Goal: Complete application form: Complete application form

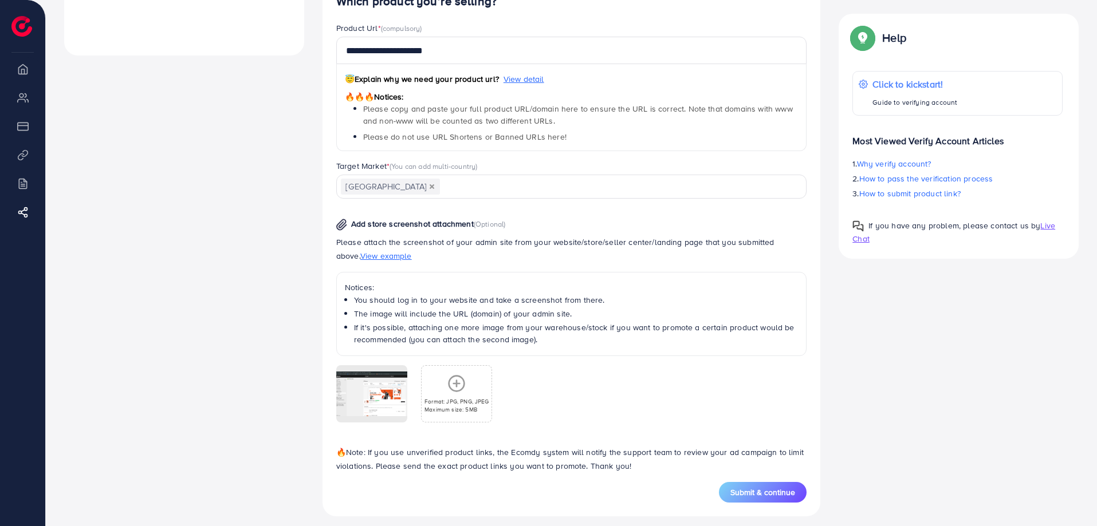
scroll to position [483, 0]
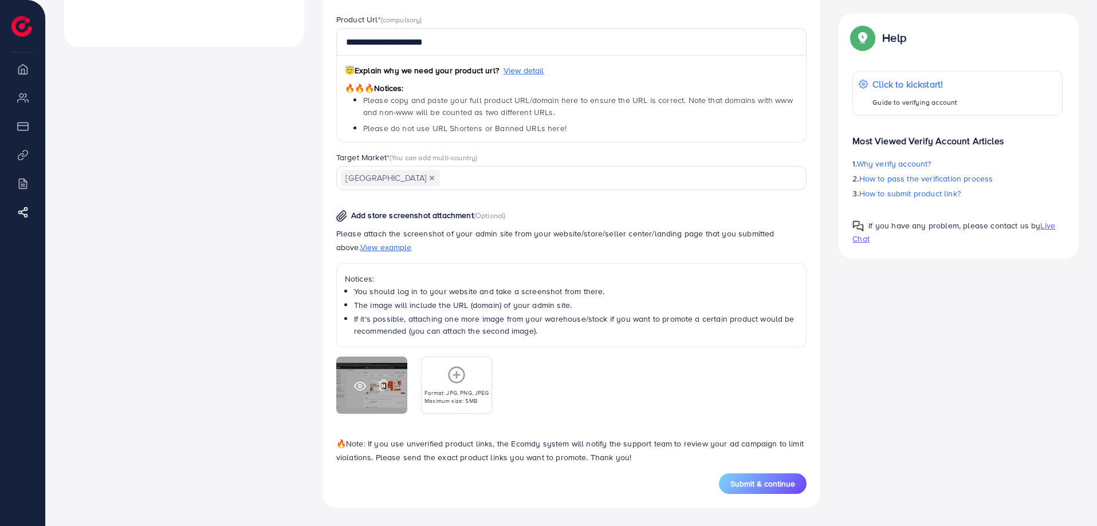
click at [385, 382] on icon at bounding box center [383, 385] width 7 height 10
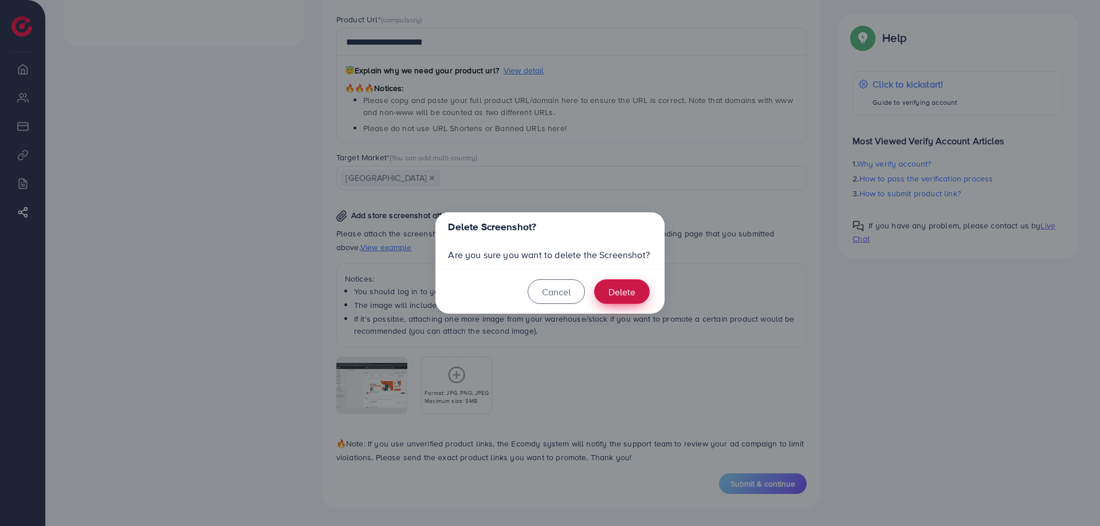
click at [630, 286] on button "Delete" at bounding box center [622, 292] width 56 height 25
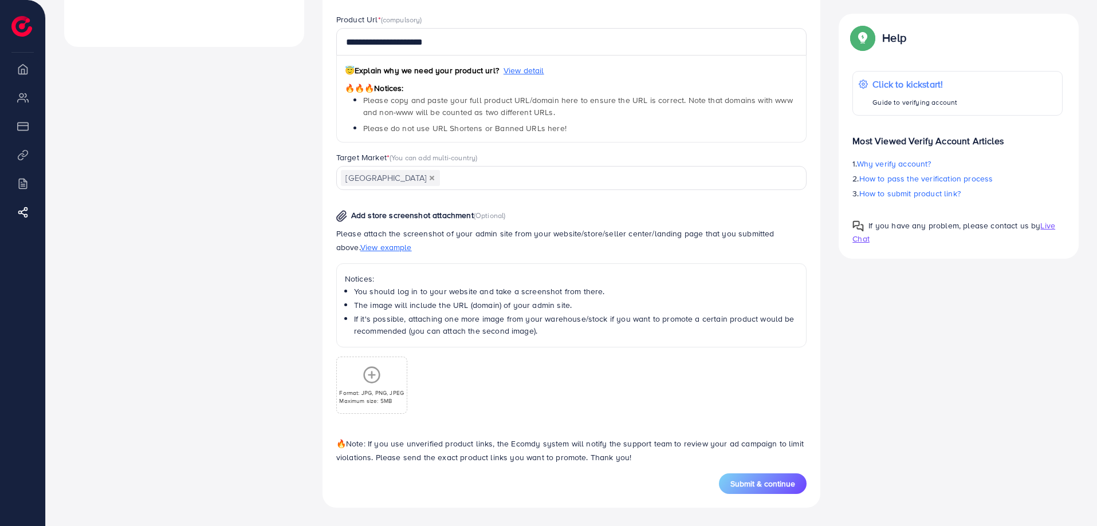
click at [373, 381] on icon at bounding box center [372, 375] width 18 height 18
click at [437, 392] on p "Format: JPG, PNG, JPEG" at bounding box center [456, 393] width 65 height 8
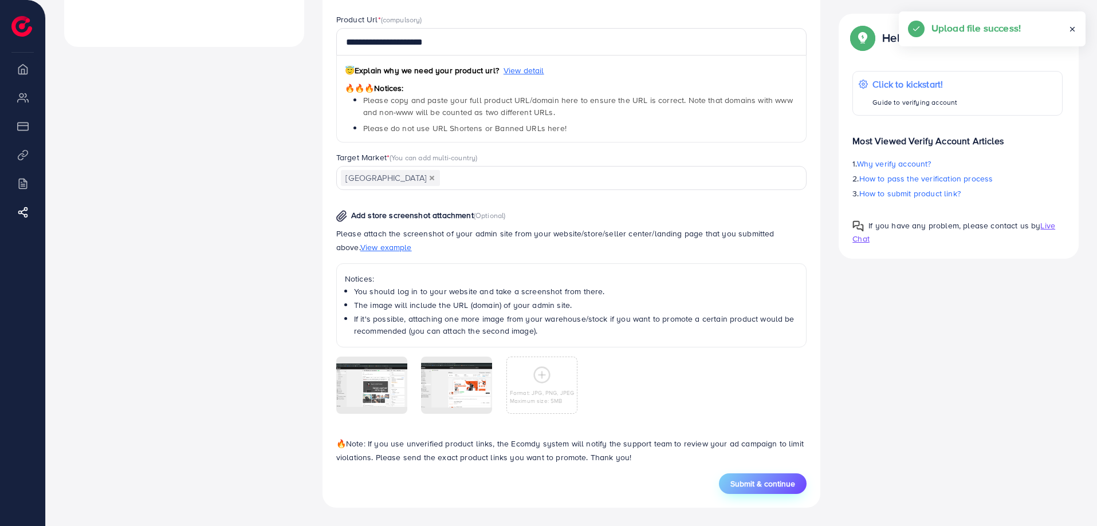
click at [765, 477] on button "Submit & continue" at bounding box center [763, 484] width 88 height 21
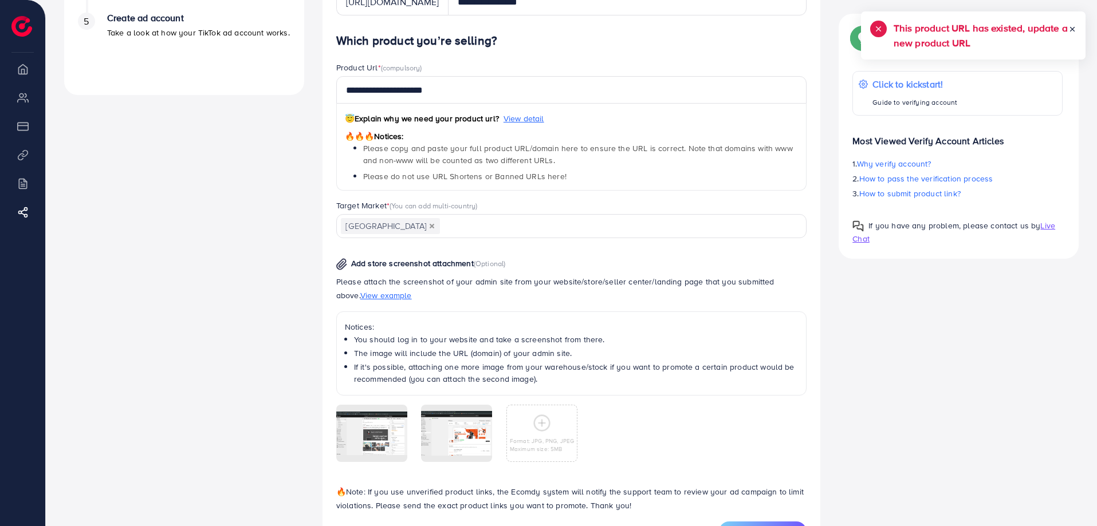
scroll to position [368, 0]
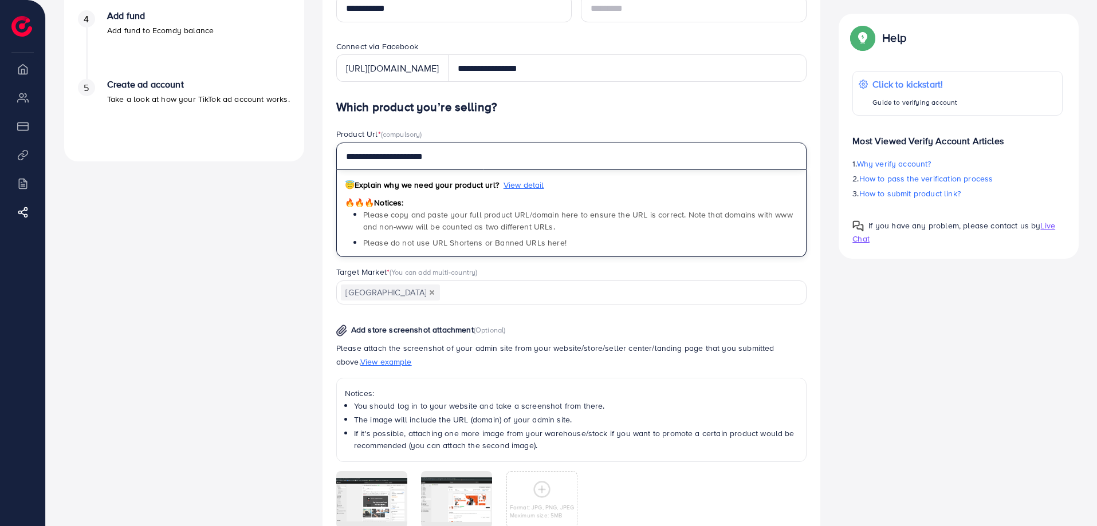
drag, startPoint x: 474, startPoint y: 151, endPoint x: 304, endPoint y: 158, distance: 170.8
click at [304, 158] on div "A quick setup guide for your business. Get started Active 14 days free trial FR…" at bounding box center [571, 163] width 1033 height 920
paste input "**********"
drag, startPoint x: 610, startPoint y: 155, endPoint x: 781, endPoint y: 154, distance: 170.7
click at [781, 154] on input "**********" at bounding box center [571, 156] width 471 height 27
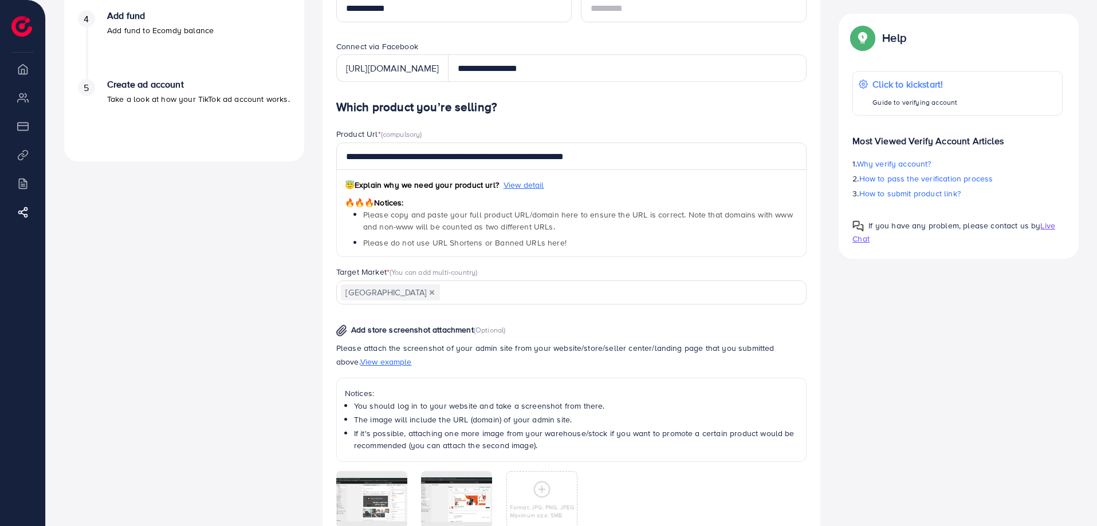
click at [691, 103] on h4 "Which product you’re selling?" at bounding box center [571, 107] width 471 height 14
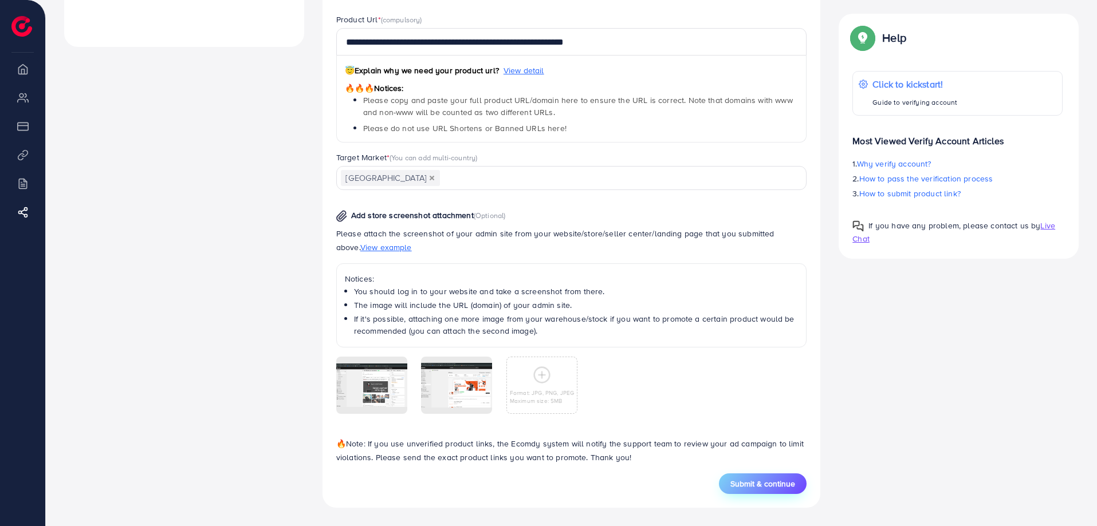
click at [777, 481] on span "Submit & continue" at bounding box center [762, 483] width 65 height 11
type input "**********"
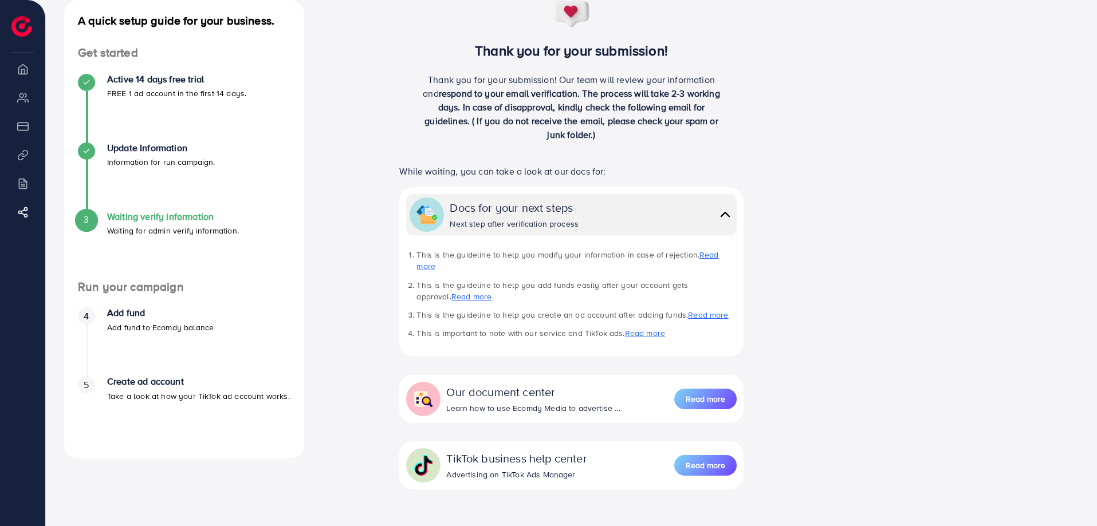
scroll to position [140, 0]
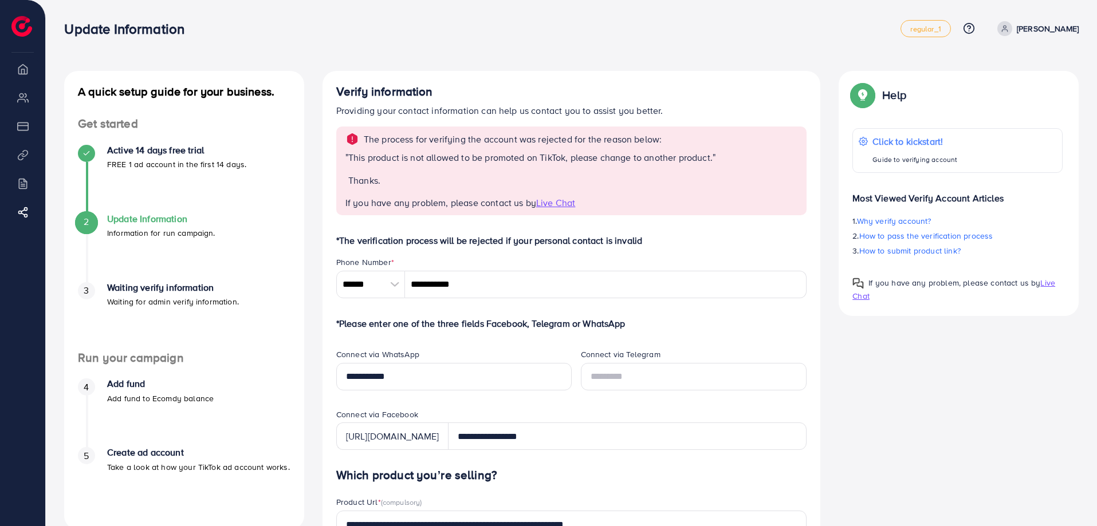
click at [490, 60] on div "A quick setup guide for your business. Get started Active 14 days free trial FR…" at bounding box center [571, 504] width 1051 height 1009
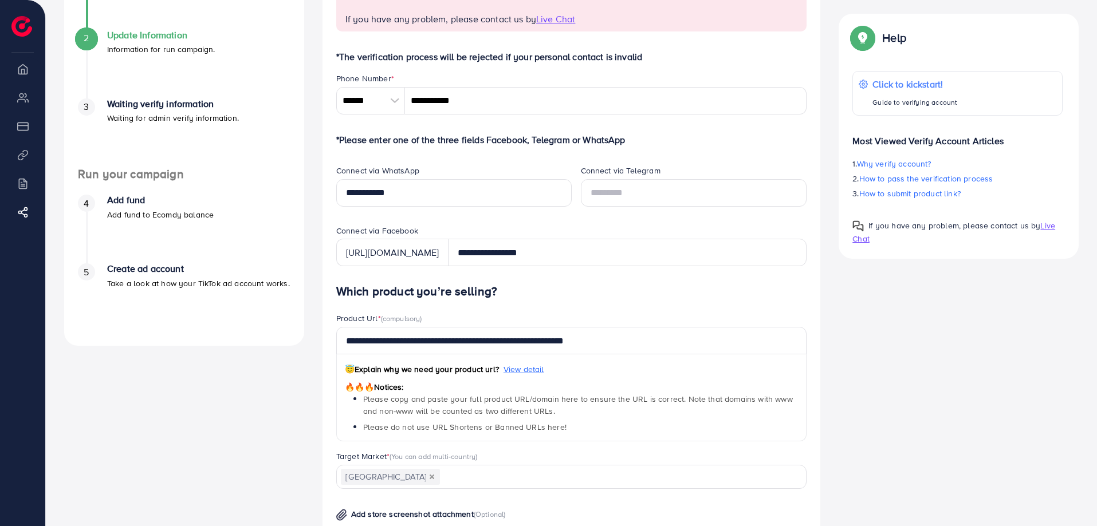
scroll to position [286, 0]
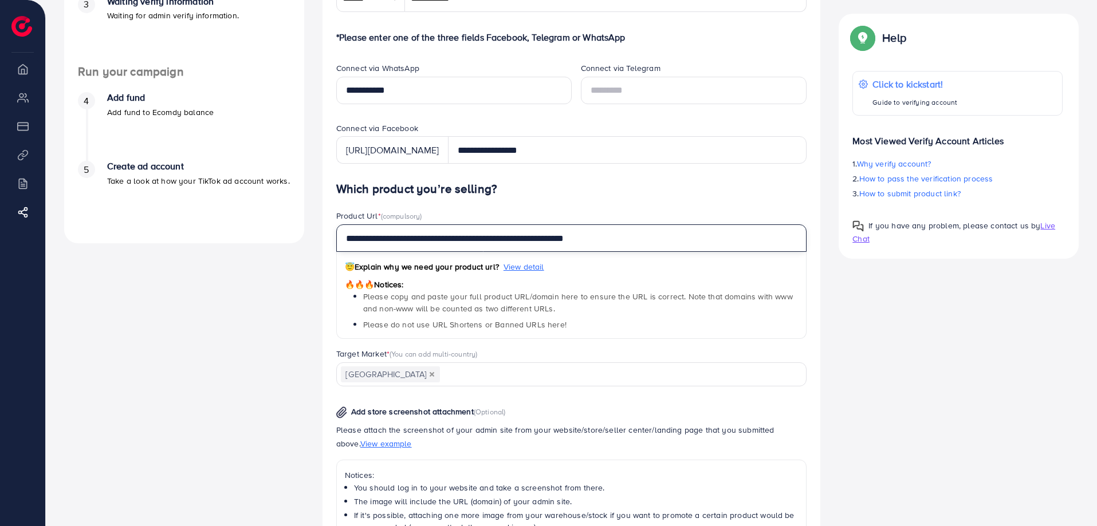
click at [498, 250] on input "**********" at bounding box center [571, 238] width 471 height 27
paste input "text"
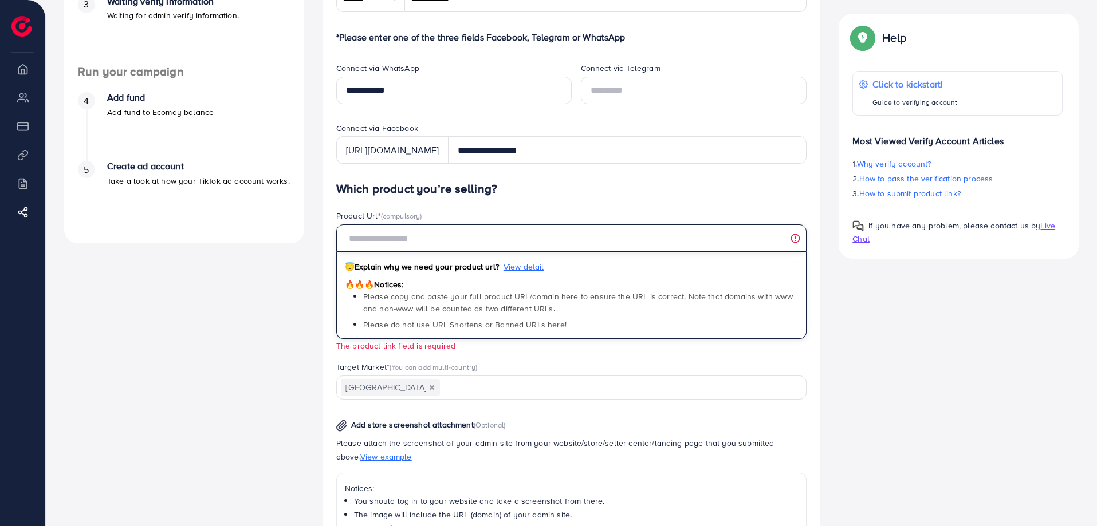
click at [450, 236] on input "text" at bounding box center [571, 238] width 471 height 27
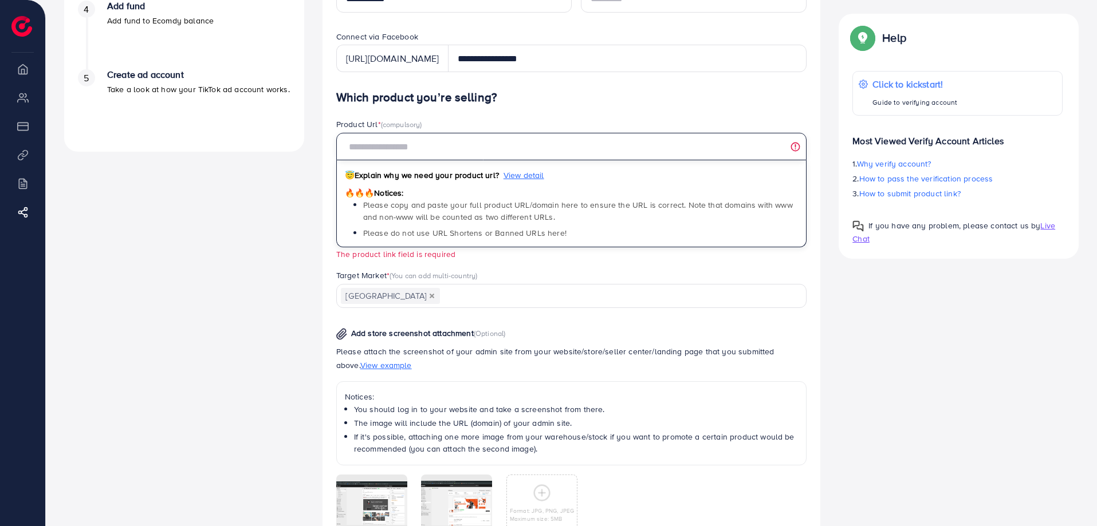
scroll to position [458, 0]
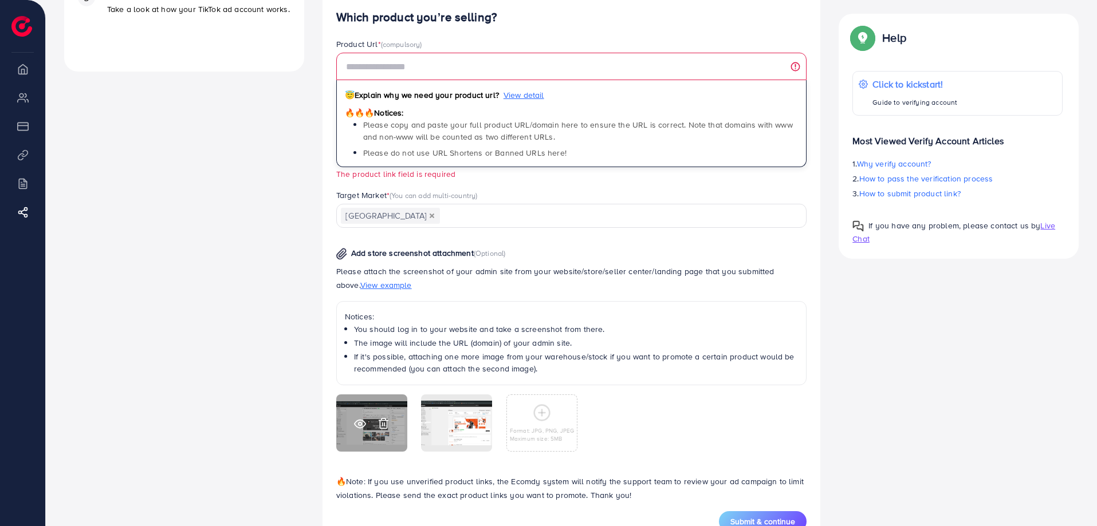
click at [383, 424] on line at bounding box center [383, 424] width 0 height 3
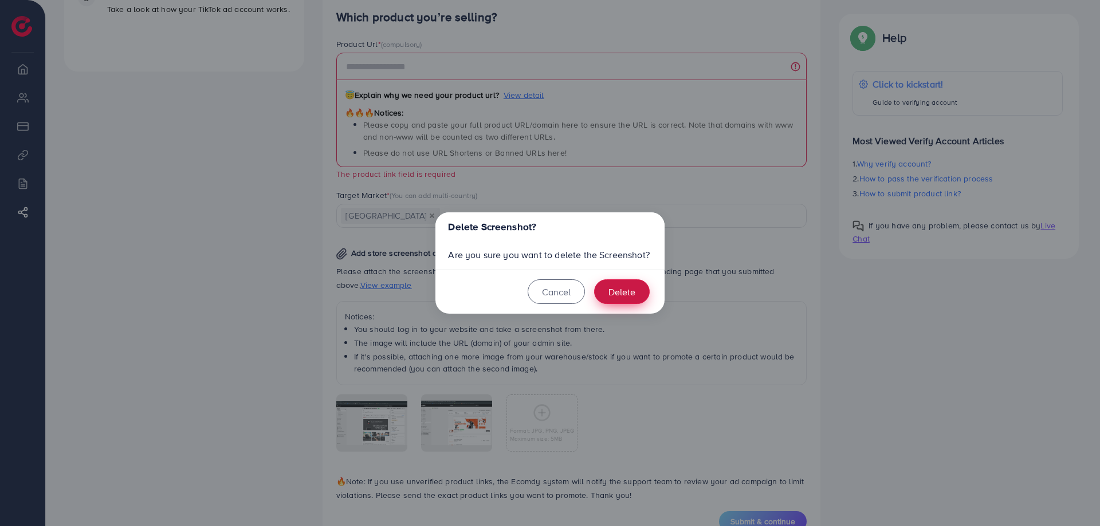
click at [611, 287] on button "Delete" at bounding box center [622, 292] width 56 height 25
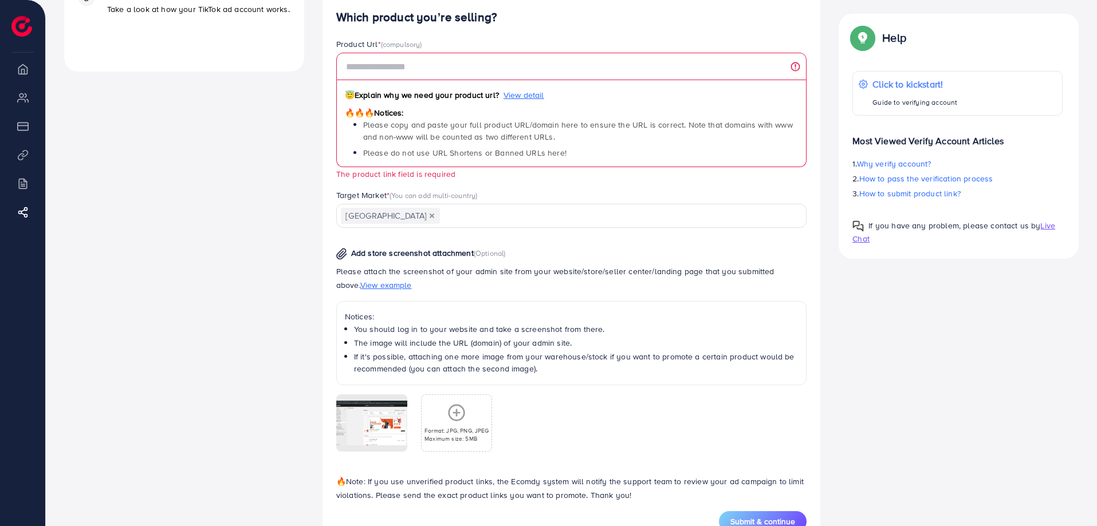
click at [443, 414] on div "Format: JPG, PNG, JPEG Maximum size: 5MB" at bounding box center [456, 423] width 69 height 39
click at [217, 202] on div "A quick setup guide for your business. Get started Active 14 days free trial FR…" at bounding box center [184, 79] width 258 height 933
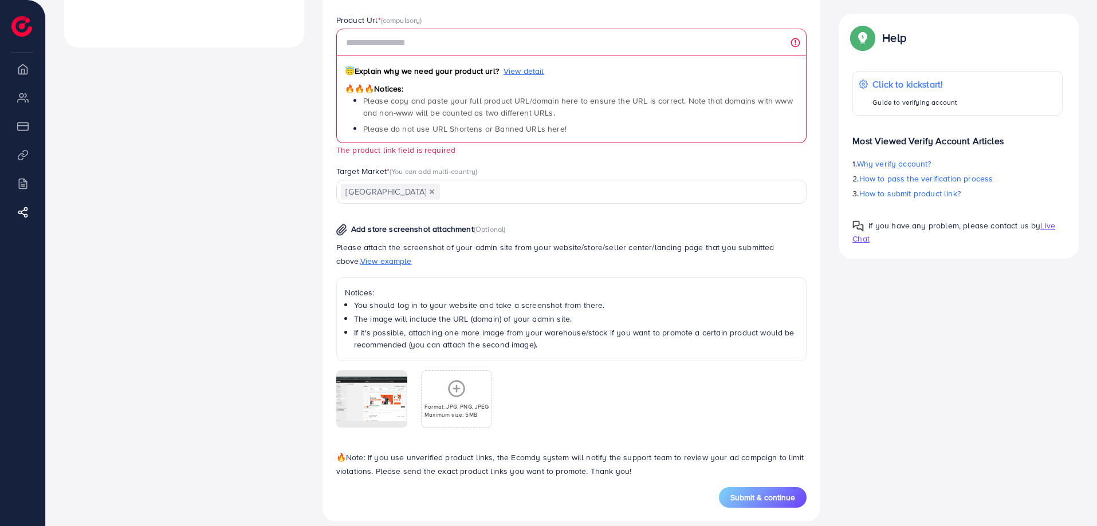
scroll to position [496, 0]
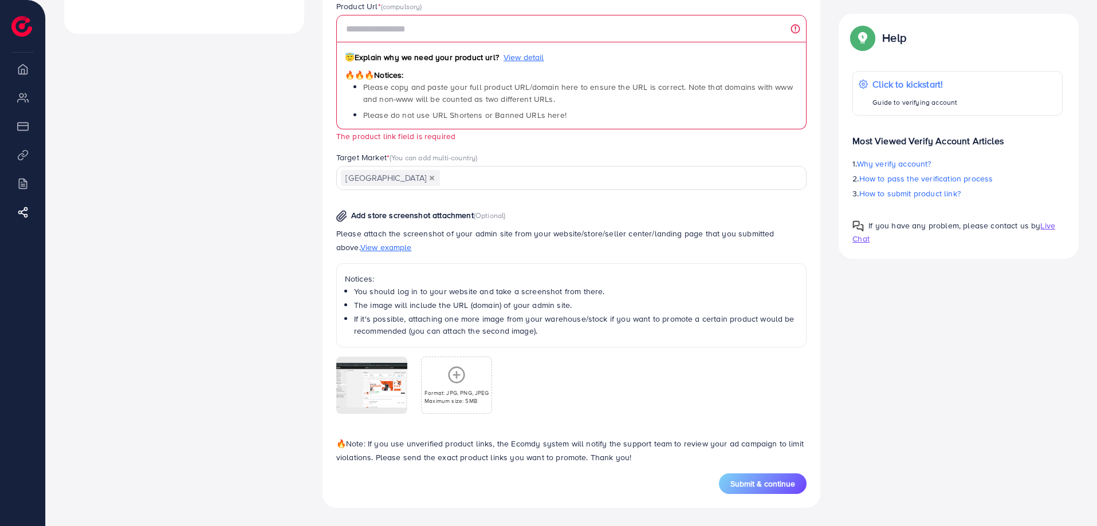
click at [459, 380] on icon at bounding box center [456, 375] width 18 height 18
click at [381, 384] on icon at bounding box center [383, 386] width 12 height 12
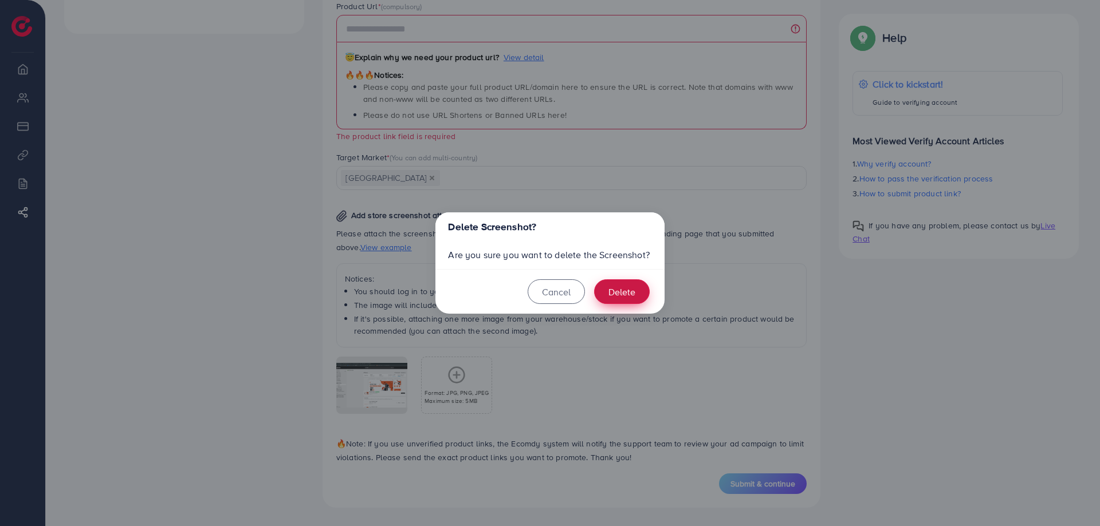
click at [628, 304] on button "Delete" at bounding box center [622, 292] width 56 height 25
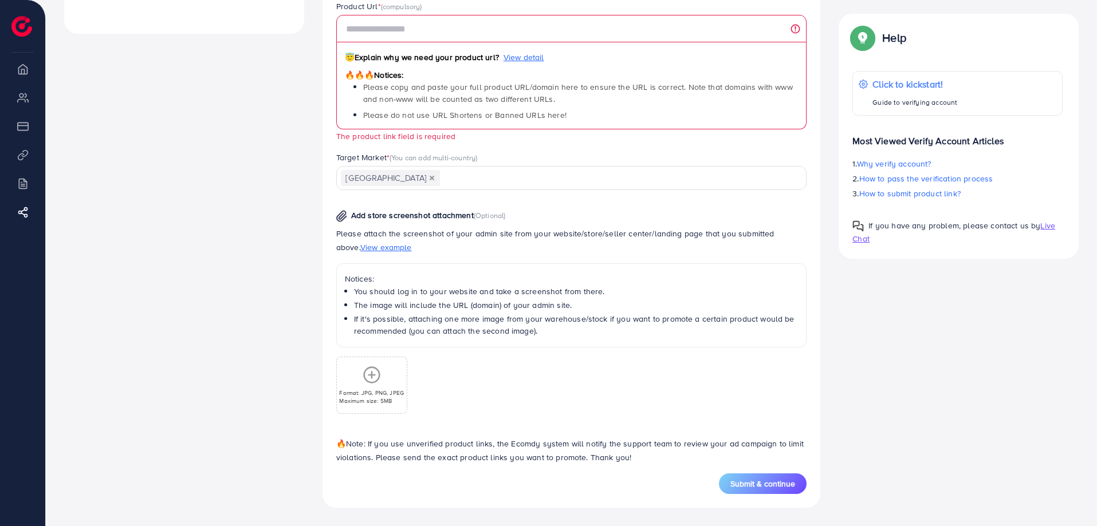
click at [375, 381] on icon at bounding box center [372, 375] width 18 height 18
click at [440, 383] on div "Format: JPG, PNG, JPEG Maximum size: 5MB" at bounding box center [456, 385] width 69 height 39
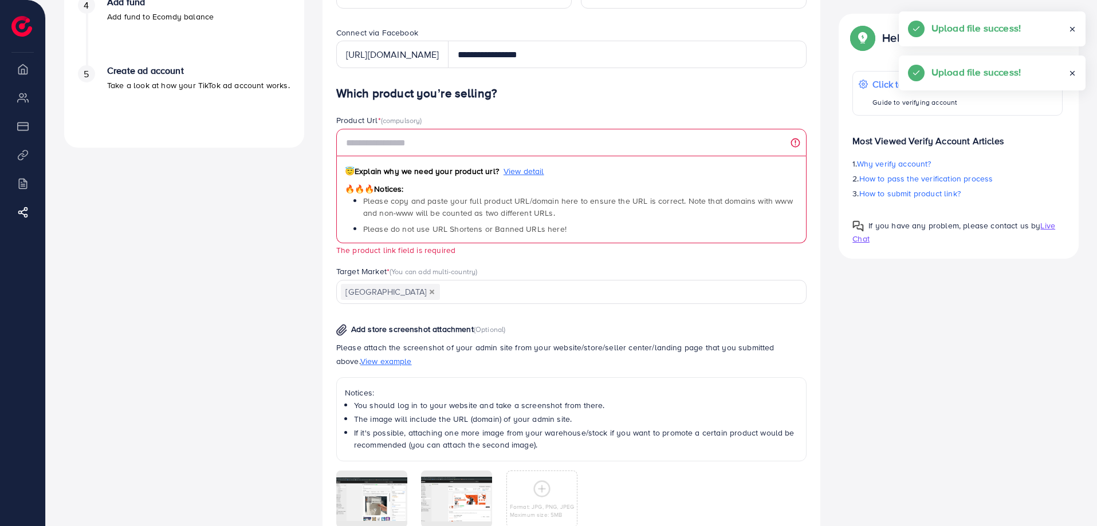
scroll to position [381, 0]
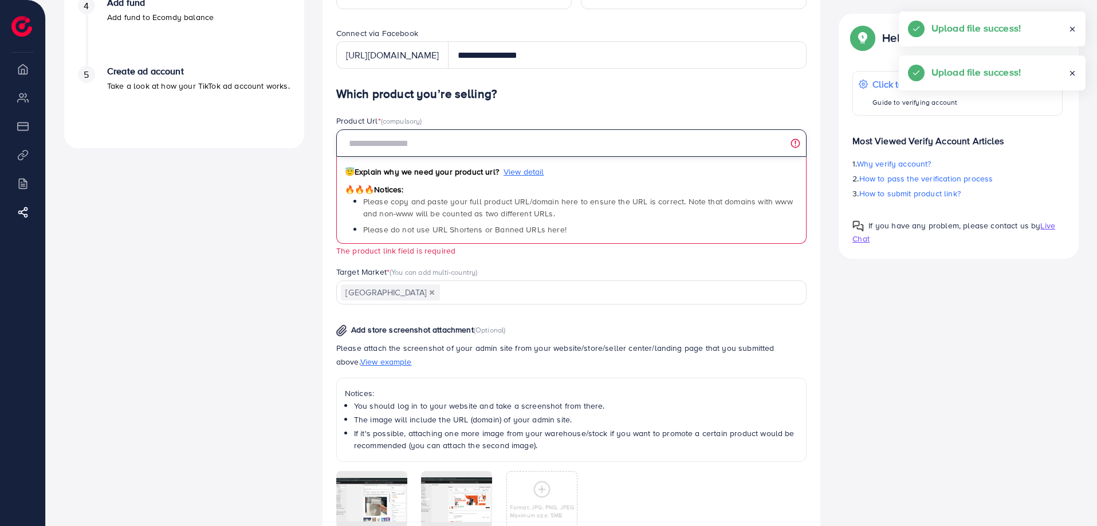
click at [455, 134] on input "text" at bounding box center [571, 142] width 471 height 27
paste input "**********"
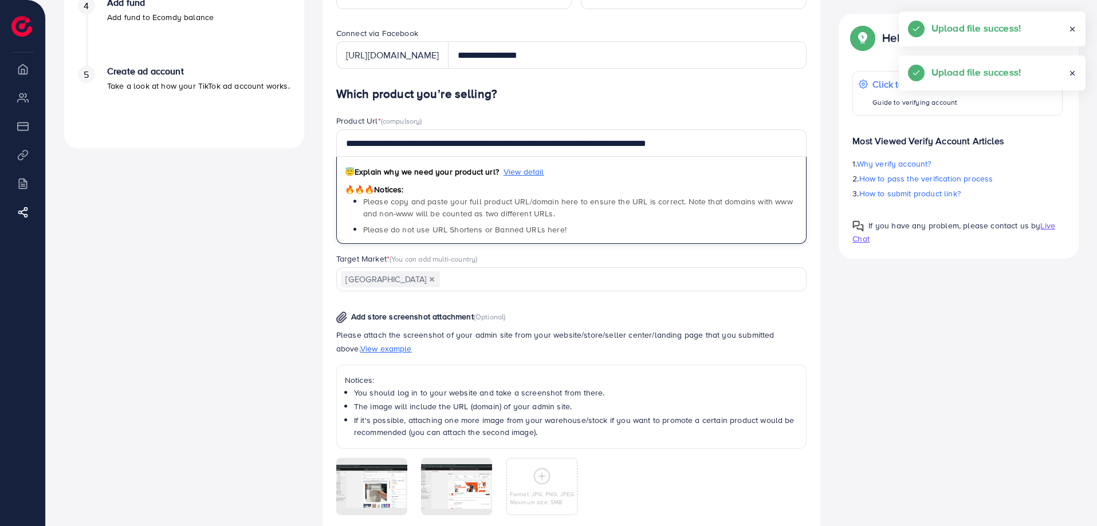
click at [531, 114] on div "**********" at bounding box center [571, 330] width 471 height 487
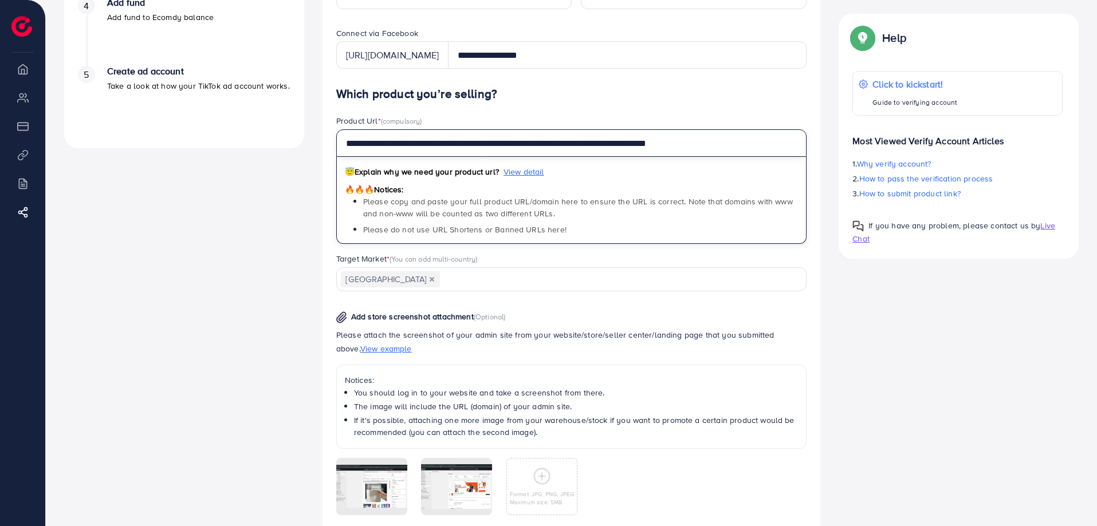
drag, startPoint x: 587, startPoint y: 148, endPoint x: 750, endPoint y: 147, distance: 163.2
click at [750, 147] on input "**********" at bounding box center [571, 142] width 471 height 27
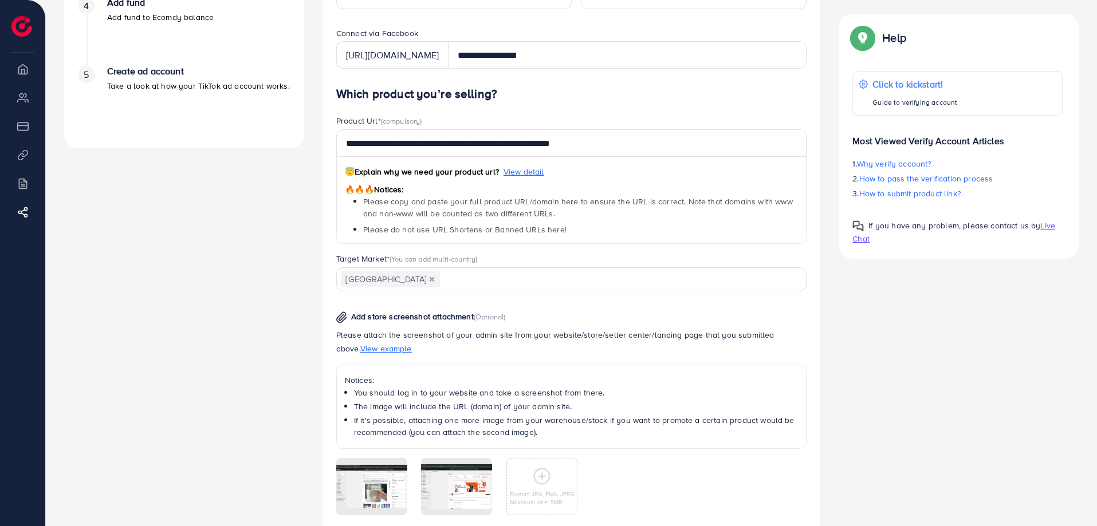
click at [706, 95] on h4 "Which product you’re selling?" at bounding box center [571, 94] width 471 height 14
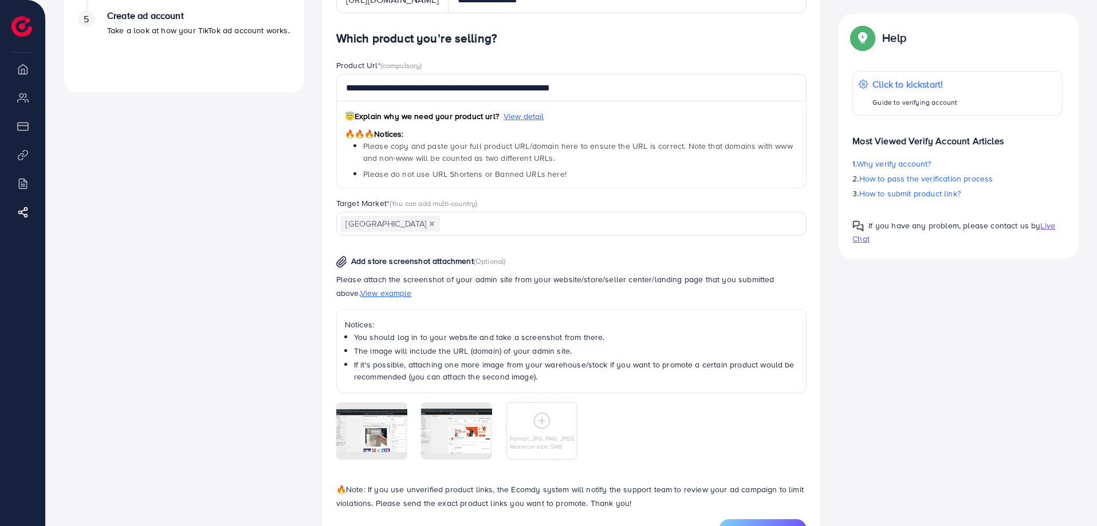
scroll to position [483, 0]
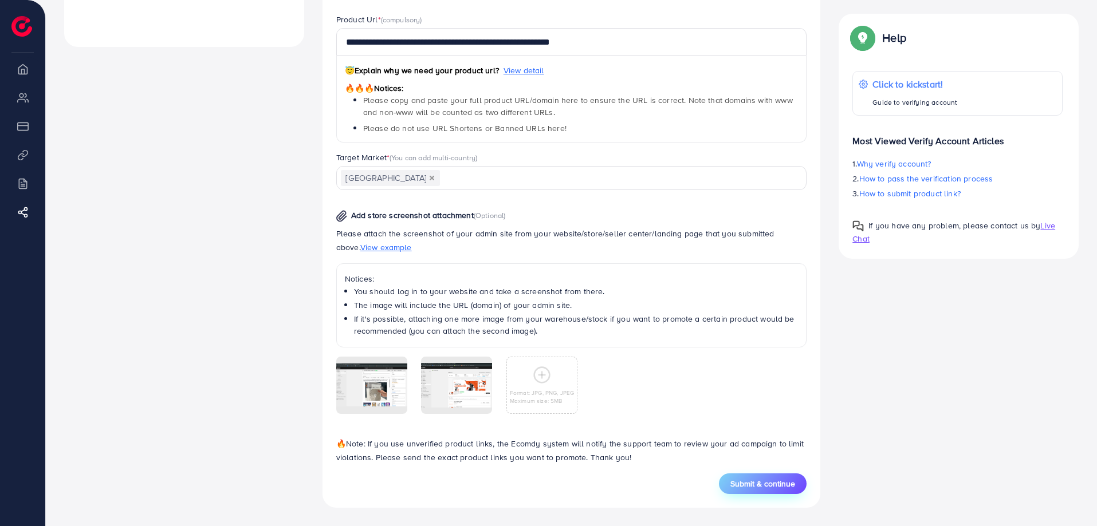
click at [789, 486] on span "Submit & continue" at bounding box center [762, 483] width 65 height 11
type input "**********"
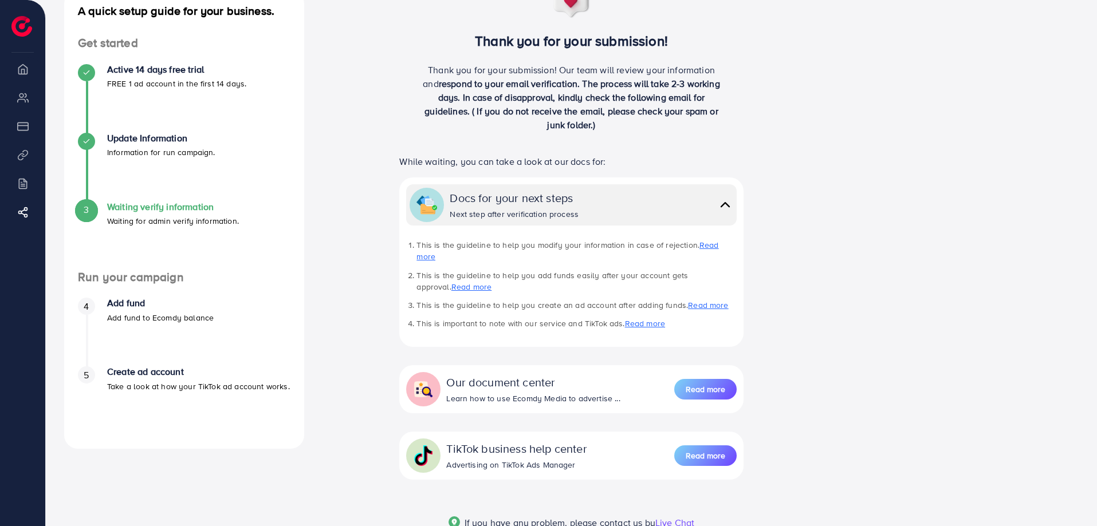
scroll to position [140, 0]
